Goal: Information Seeking & Learning: Learn about a topic

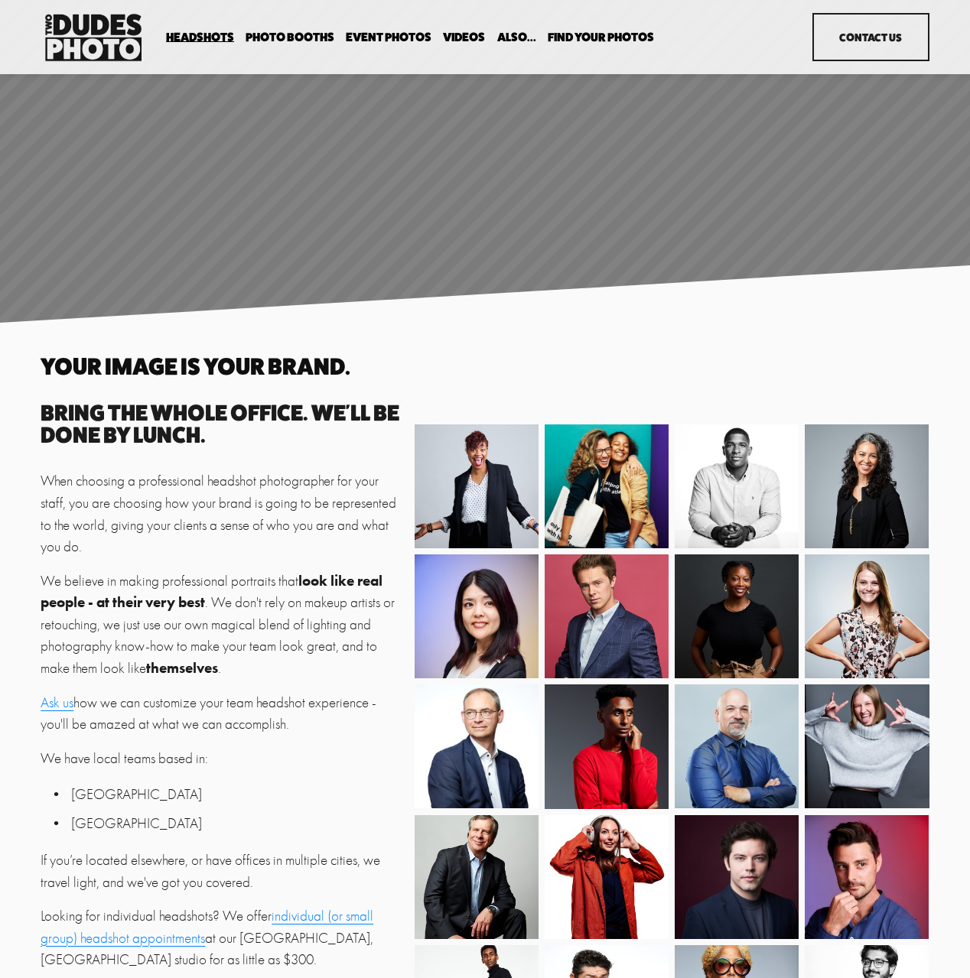
click at [0, 0] on span "In Your Office" at bounding box center [0, 0] width 0 height 0
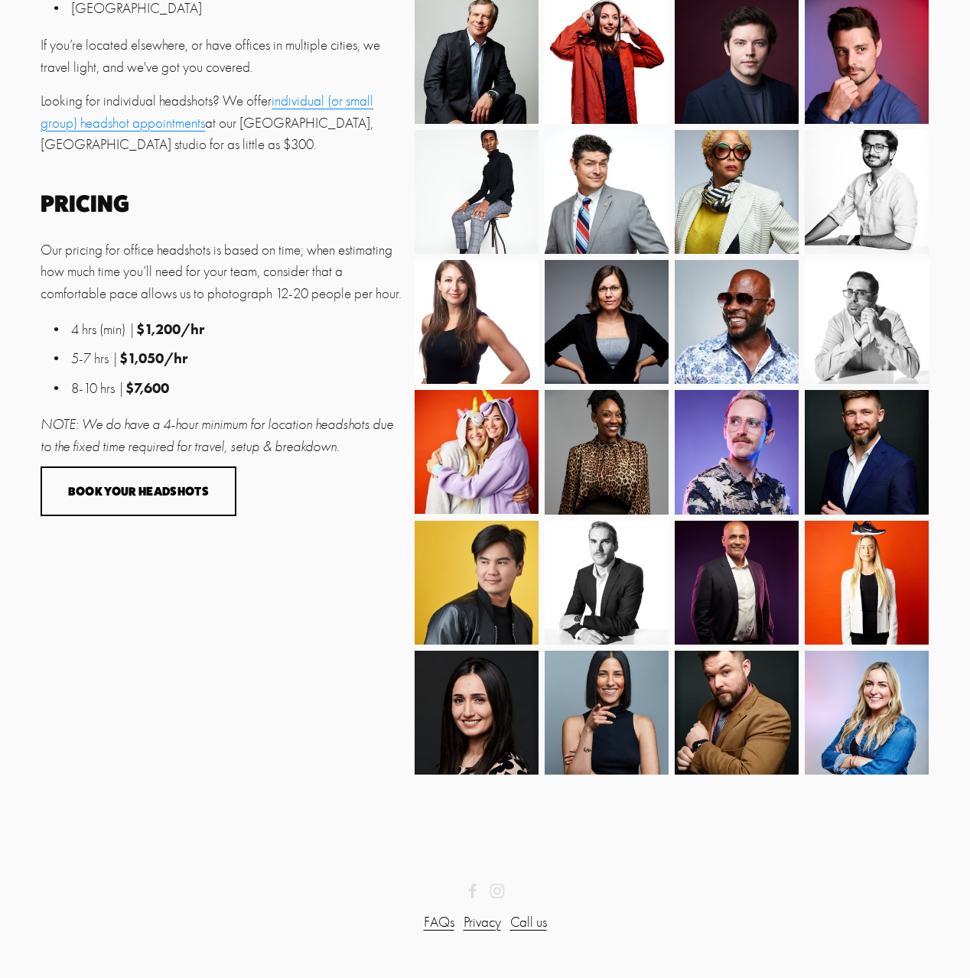
scroll to position [814, 0]
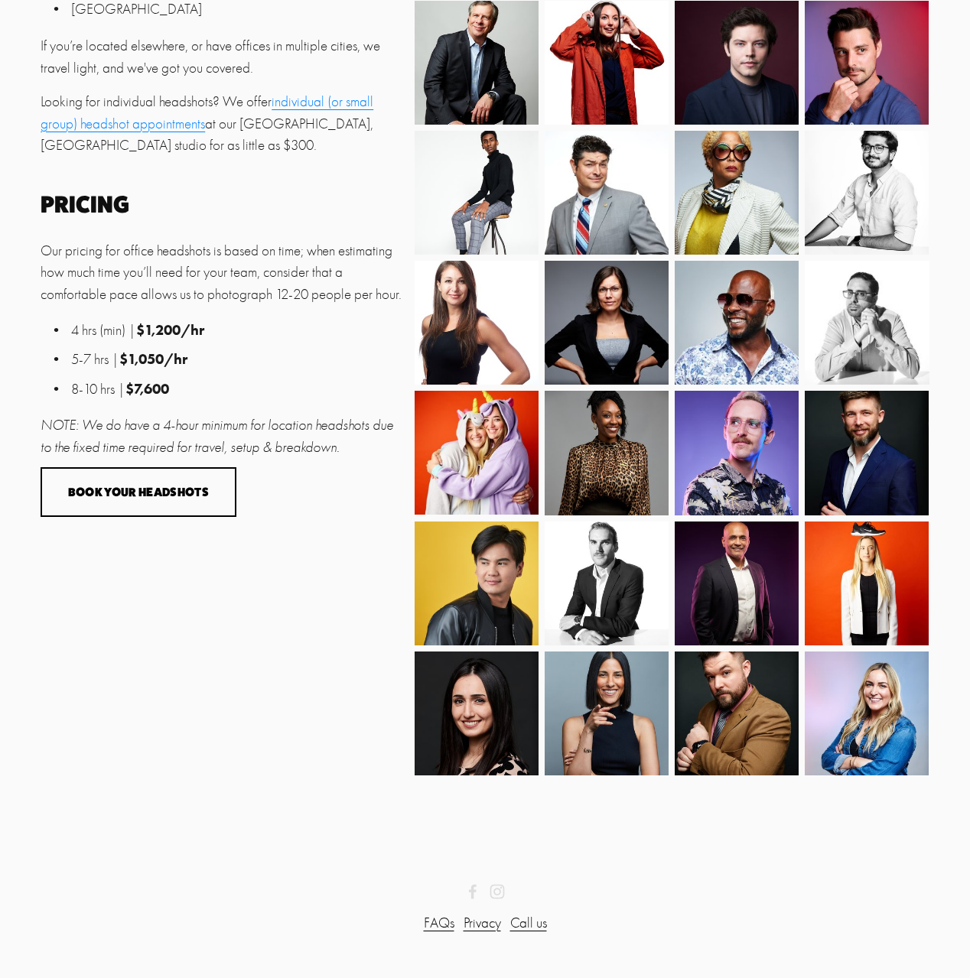
click at [299, 675] on div "Your image is your brand. Bring the whole office. We'll be done by lunch. When …" at bounding box center [485, 179] width 970 height 1279
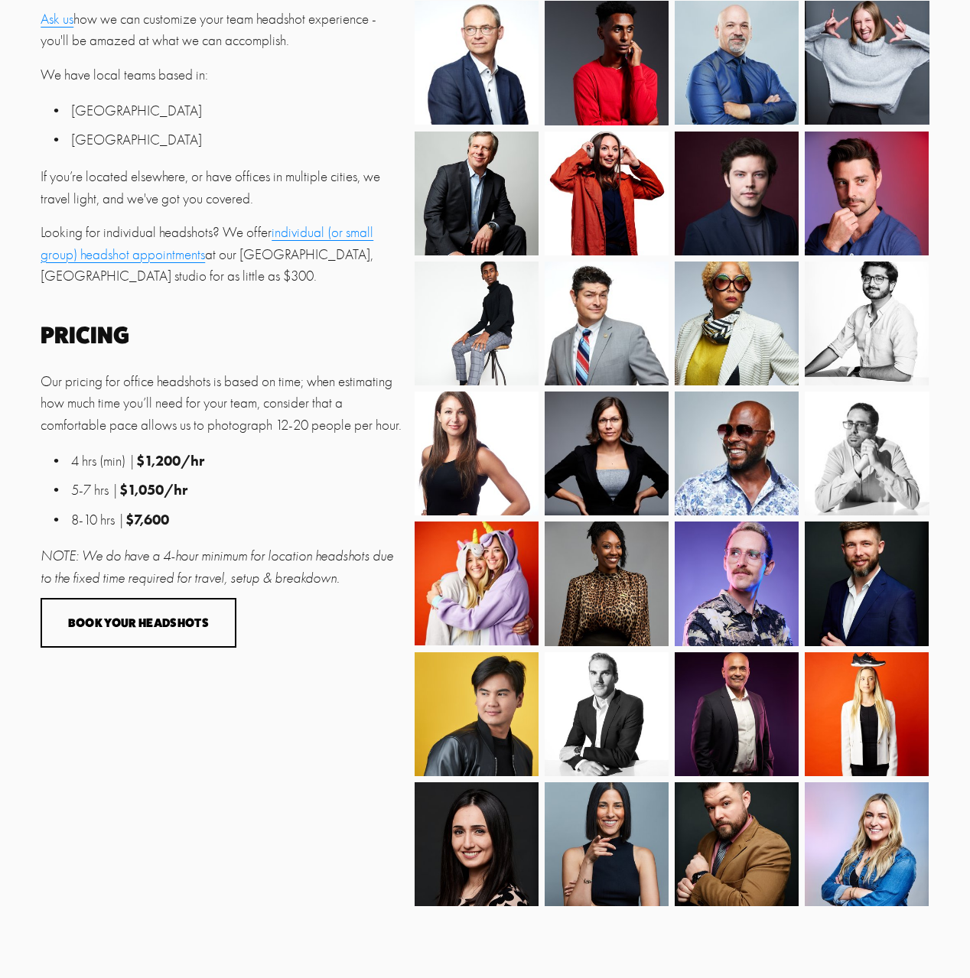
scroll to position [705, 0]
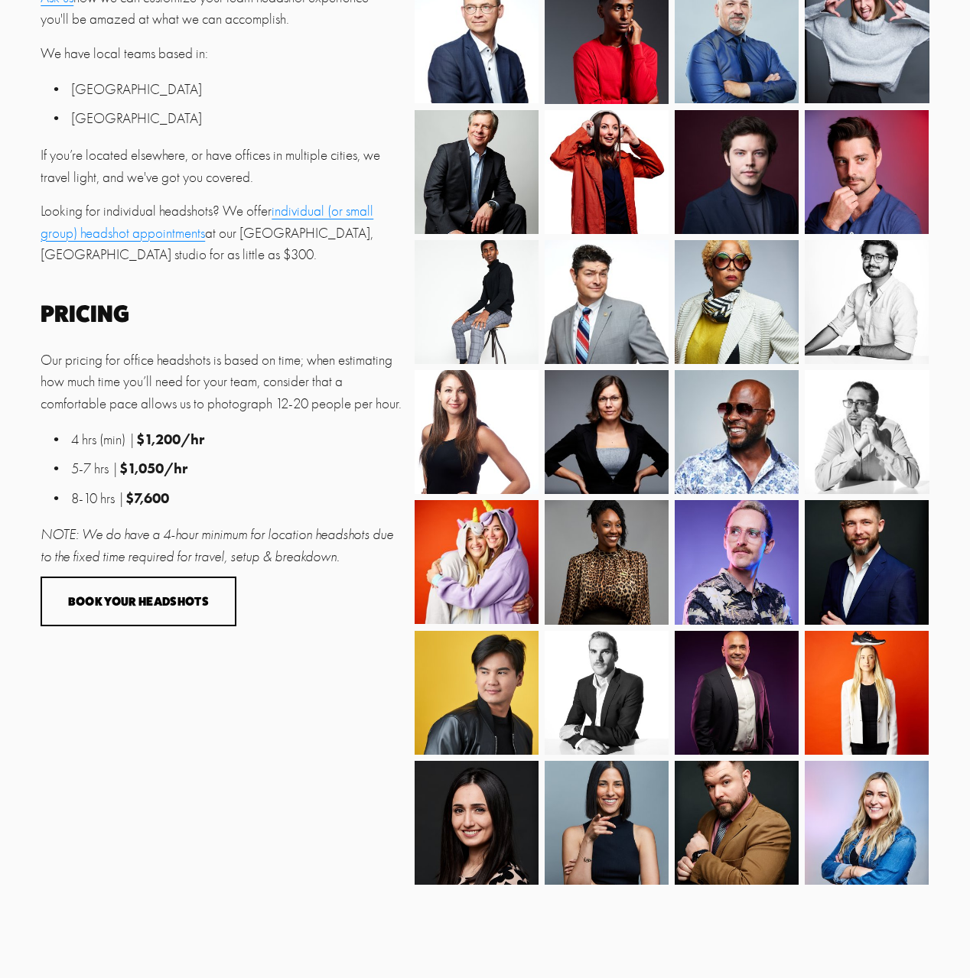
click at [299, 675] on div "Your image is your brand. Bring the whole office. We'll be done by lunch. When …" at bounding box center [485, 289] width 970 height 1279
